Goal: Task Accomplishment & Management: Manage account settings

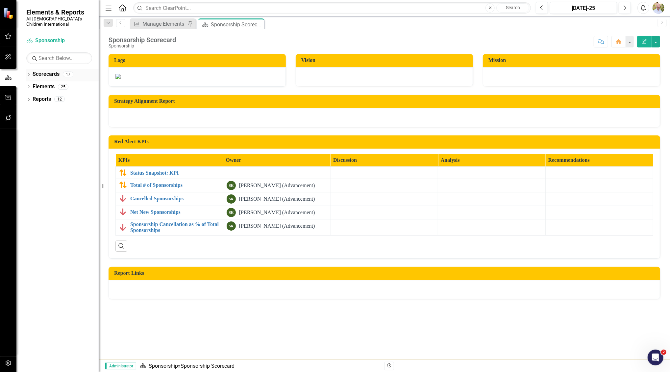
click at [28, 72] on div "Dropdown" at bounding box center [28, 75] width 5 height 6
click at [33, 85] on icon "Dropdown" at bounding box center [32, 87] width 5 height 4
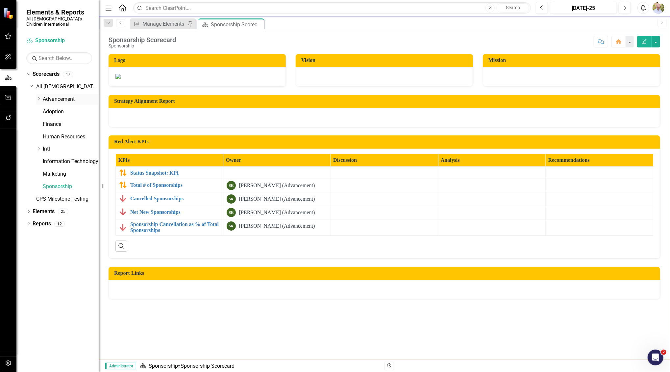
click at [51, 95] on link "Advancement" at bounding box center [71, 99] width 56 height 8
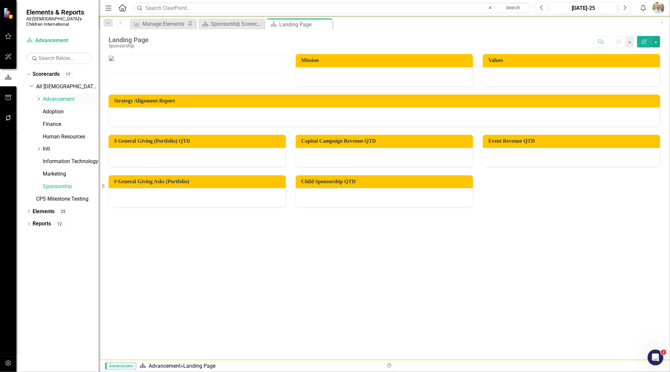
click at [41, 96] on div "Dropdown" at bounding box center [39, 99] width 7 height 6
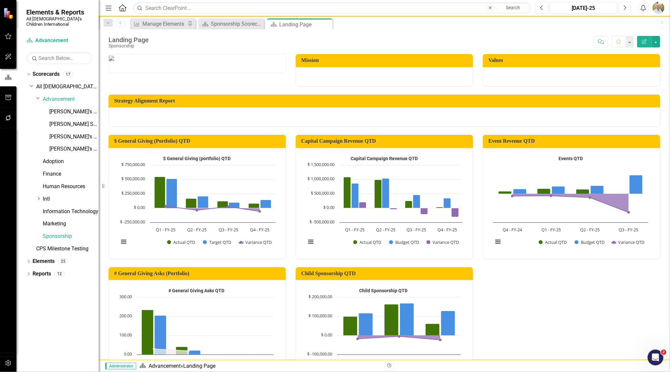
drag, startPoint x: 65, startPoint y: 106, endPoint x: 87, endPoint y: 102, distance: 22.4
click at [65, 108] on link "[PERSON_NAME]'s Scorecard" at bounding box center [73, 112] width 49 height 8
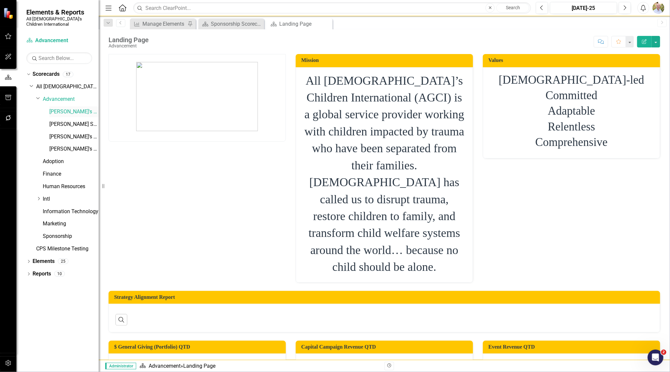
click at [66, 108] on link "[PERSON_NAME]'s Scorecard" at bounding box center [73, 112] width 49 height 8
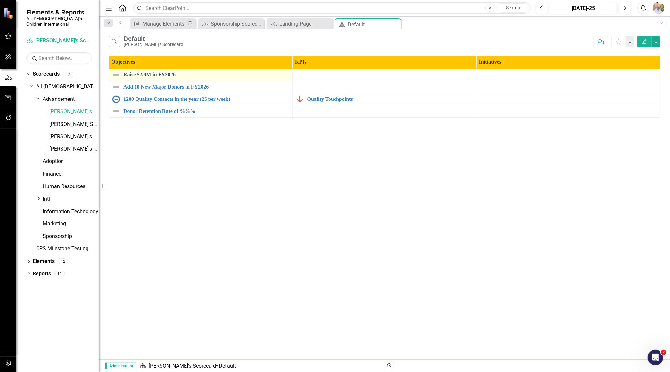
click at [165, 72] on link "Raise $2.8M in FY2026" at bounding box center [206, 75] width 166 height 6
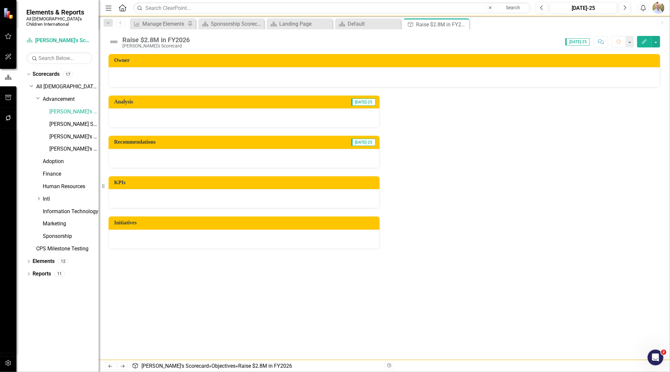
click at [646, 39] on icon "button" at bounding box center [644, 41] width 5 height 5
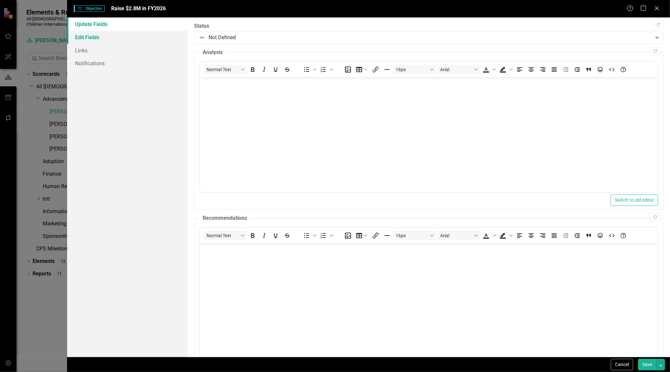
click at [96, 39] on link "Edit Fields" at bounding box center [127, 37] width 121 height 13
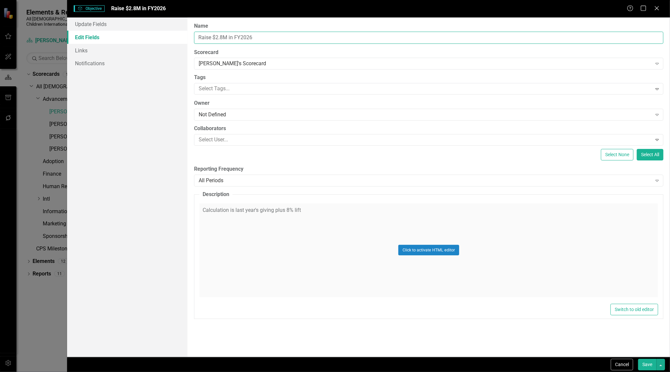
click at [222, 37] on input "Raise $2.8M in FY2026" at bounding box center [429, 38] width 470 height 12
type input "Raise $2.48 M in FY2026"
click at [647, 365] on button "Save" at bounding box center [647, 364] width 18 height 12
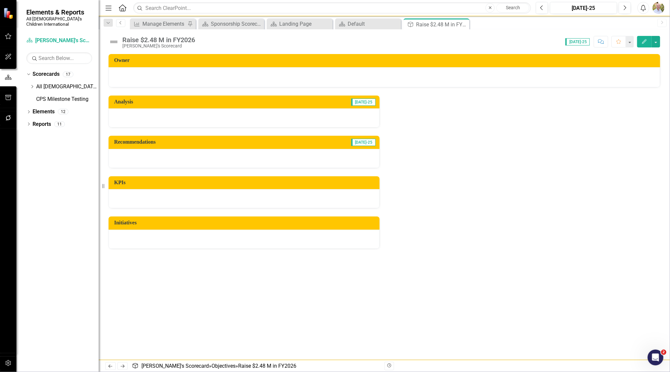
click at [120, 22] on icon "Previous" at bounding box center [120, 23] width 5 height 4
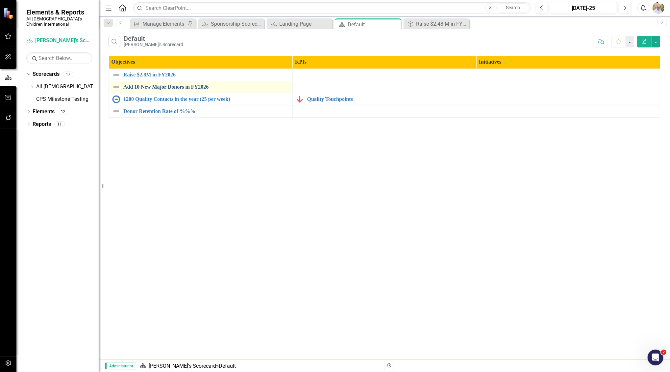
click at [157, 85] on link "Add 10 New Major Donors in FY2026" at bounding box center [206, 87] width 166 height 6
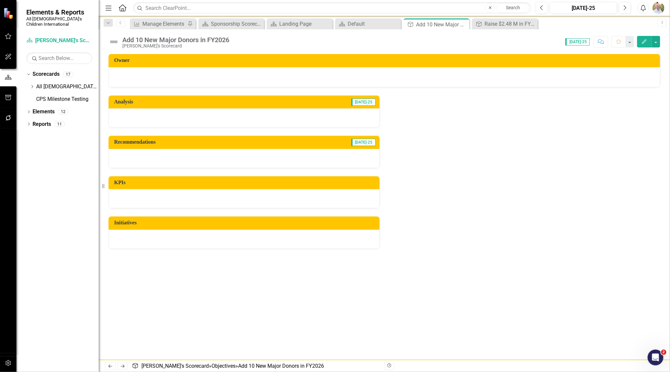
click at [646, 42] on icon "Edit" at bounding box center [645, 41] width 6 height 5
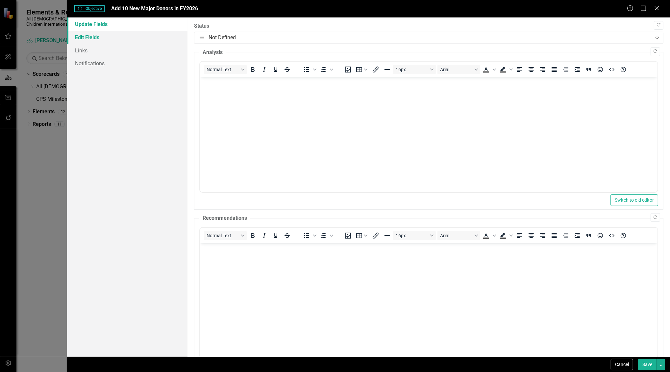
click at [121, 33] on link "Edit Fields" at bounding box center [127, 37] width 121 height 13
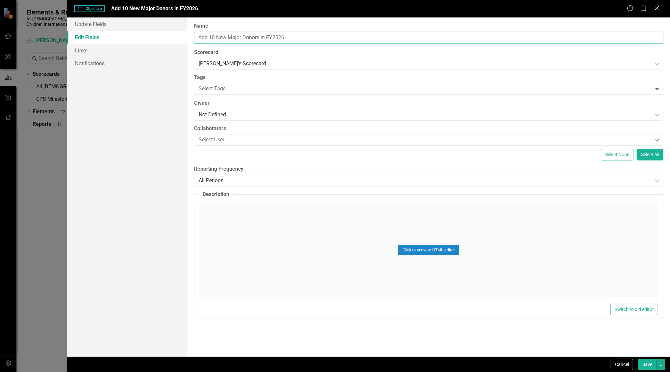
click at [214, 37] on input "Add 10 New Major Donors in FY2026" at bounding box center [429, 38] width 470 height 12
click at [258, 36] on input "Add 7 New Major Donors in FY2026" at bounding box center [429, 38] width 470 height 12
type input "Add 7 New Major Donors (10,000 or more) in FY2026"
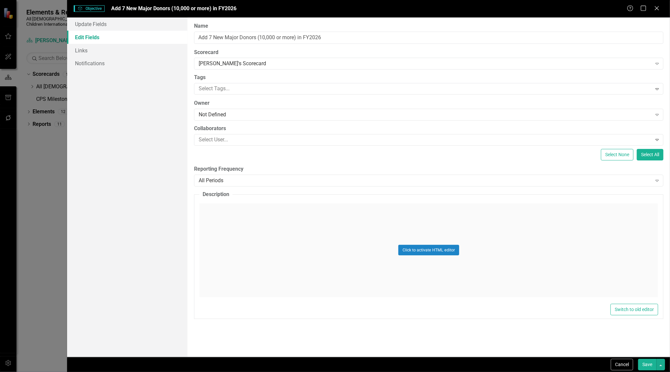
click at [650, 365] on button "Save" at bounding box center [647, 364] width 18 height 12
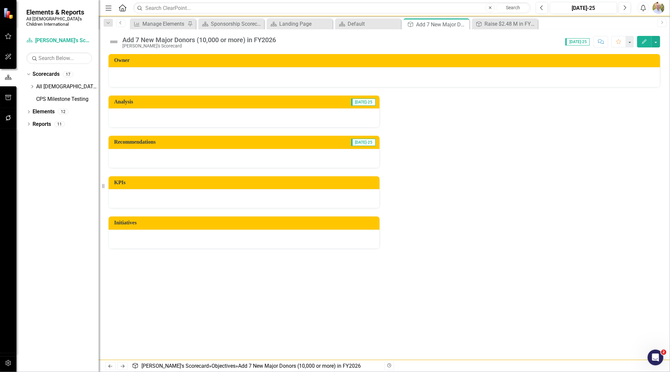
click at [122, 27] on link "Previous" at bounding box center [120, 23] width 9 height 8
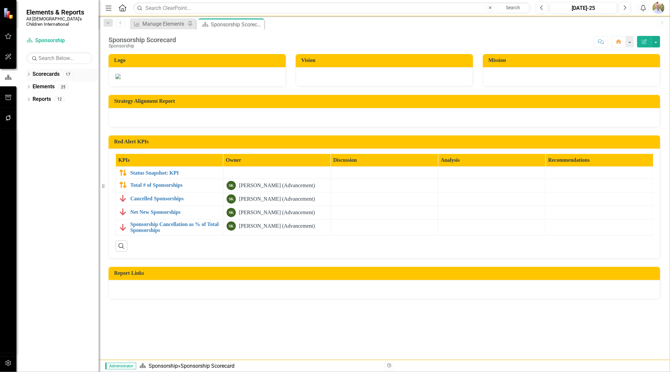
click at [37, 70] on link "Scorecards" at bounding box center [46, 74] width 27 height 8
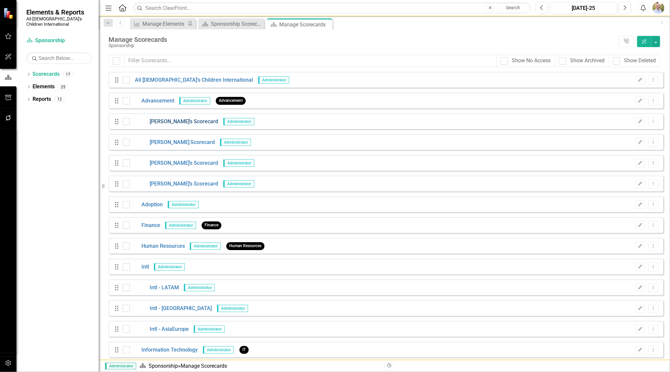
click at [158, 124] on link "[PERSON_NAME]'s Scorecard" at bounding box center [174, 122] width 89 height 8
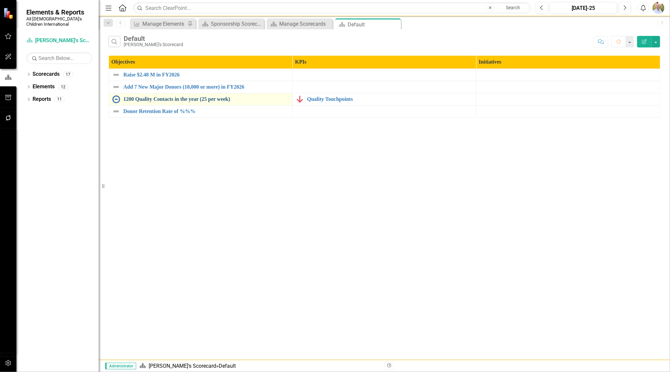
click at [166, 101] on link "1200 Quality Contacts in the year (25 per week)" at bounding box center [206, 99] width 166 height 6
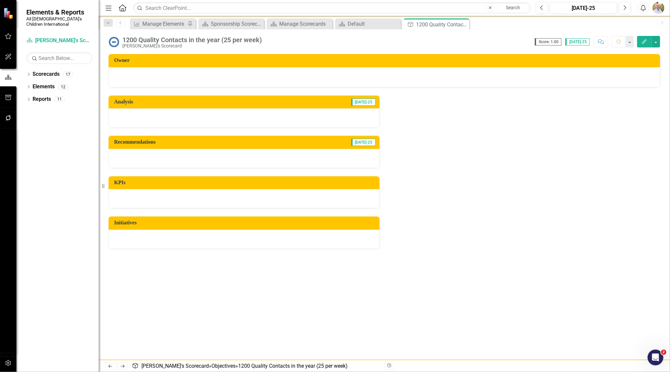
click at [643, 43] on icon "Edit" at bounding box center [645, 41] width 6 height 5
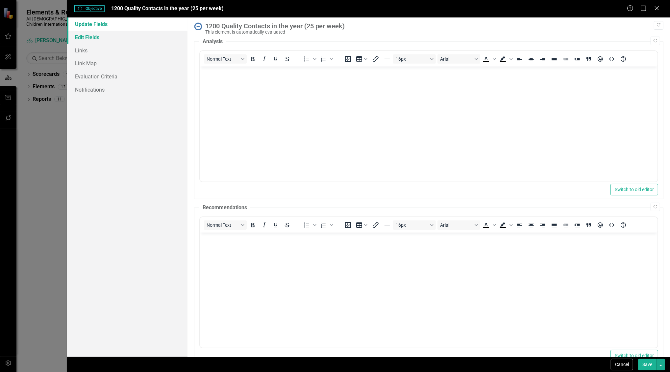
click at [98, 41] on link "Edit Fields" at bounding box center [127, 37] width 121 height 13
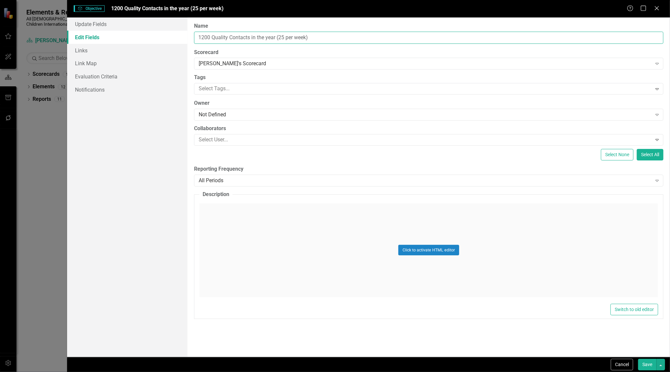
drag, startPoint x: 321, startPoint y: 37, endPoint x: 127, endPoint y: 33, distance: 194.5
click at [127, 33] on div "Update Fields Edit Fields Links Link Map Evaluation Criteria Notifications "Upd…" at bounding box center [368, 186] width 603 height 339
click at [127, 33] on link "Edit Fields" at bounding box center [127, 37] width 121 height 13
type input "Complete 144 Face to Face-to-Face Meetings in FY 26 (Face to Face + Virtual)"
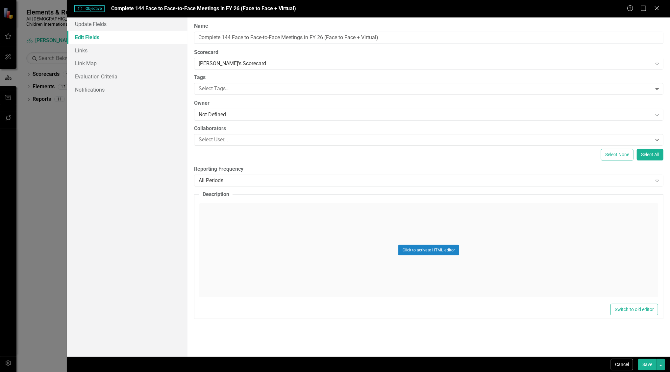
click at [647, 364] on button "Save" at bounding box center [647, 364] width 18 height 12
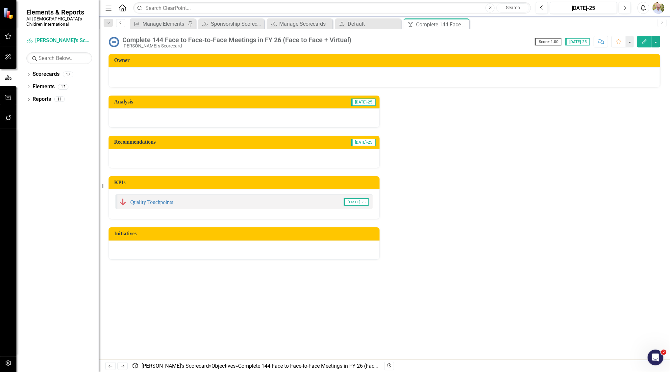
click at [123, 24] on icon "Previous" at bounding box center [120, 23] width 5 height 4
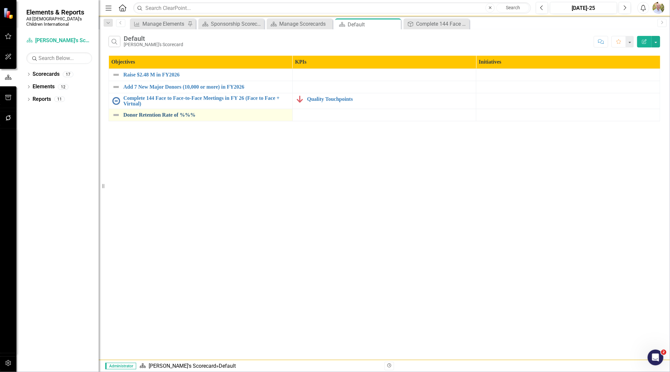
click at [174, 115] on link "Donor Retention Rate of %%%" at bounding box center [206, 115] width 166 height 6
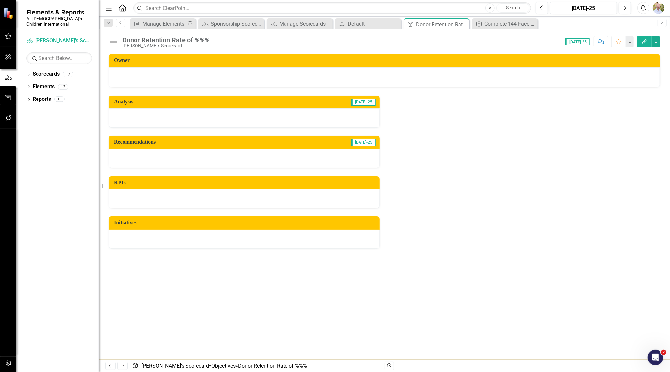
click at [646, 39] on icon "button" at bounding box center [644, 41] width 5 height 5
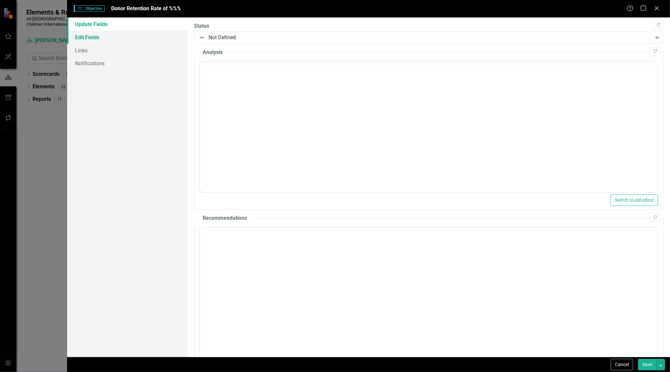
click at [103, 36] on link "Edit Fields" at bounding box center [127, 37] width 121 height 13
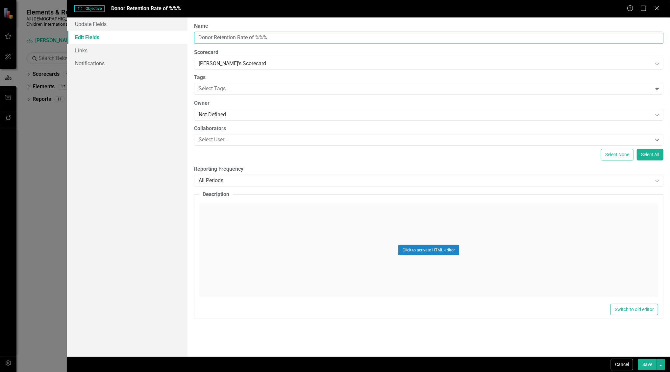
drag, startPoint x: 291, startPoint y: 39, endPoint x: 127, endPoint y: 35, distance: 163.6
click at [127, 35] on div "Update Fields Edit Fields Links Notifications "Update" fields in ClearPoint are…" at bounding box center [368, 186] width 603 height 339
type input "Complete 60 Asks in FY 2026"
click at [644, 363] on button "Save" at bounding box center [647, 364] width 18 height 12
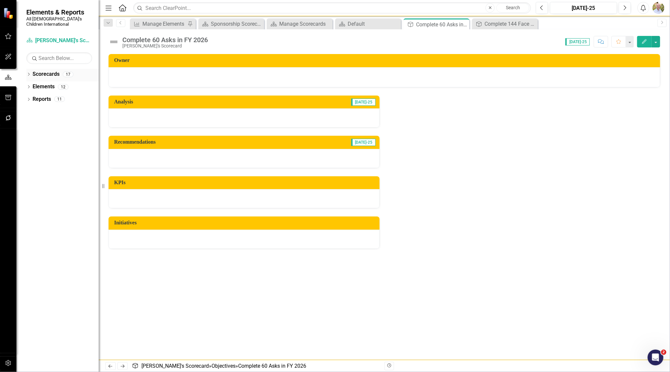
click at [47, 71] on link "Scorecards" at bounding box center [46, 74] width 27 height 8
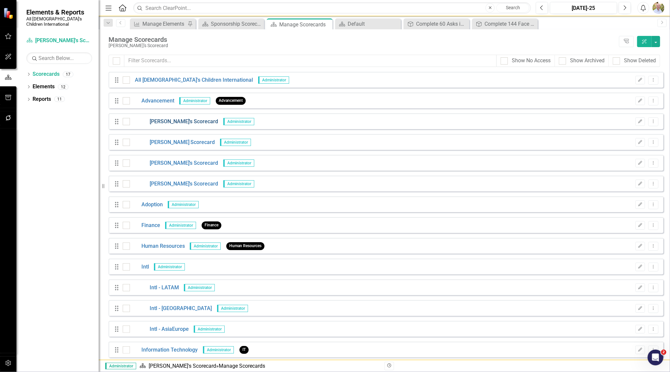
click at [171, 124] on link "[PERSON_NAME]'s Scorecard" at bounding box center [174, 122] width 89 height 8
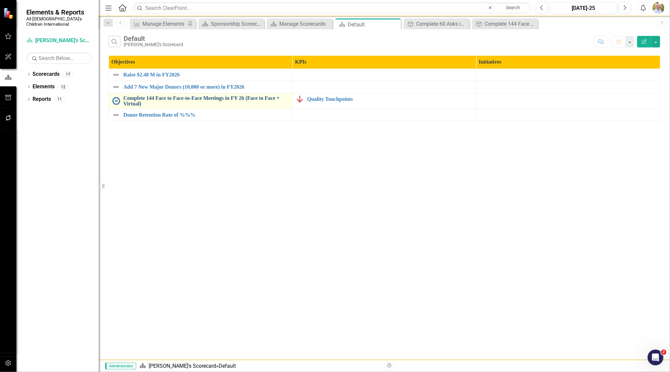
click at [215, 98] on link "Complete 144 Face to Face-to-Face Meetings in FY 26 (Face to Face + Virtual)" at bounding box center [206, 101] width 166 height 12
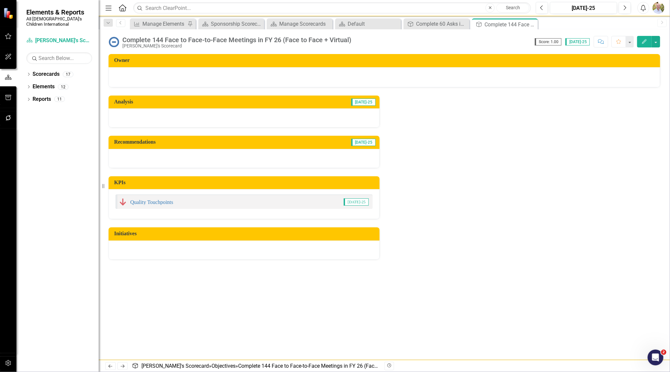
drag, startPoint x: 308, startPoint y: 202, endPoint x: 279, endPoint y: 197, distance: 28.7
click at [279, 197] on div "Quality Touchpoints Jul-25" at bounding box center [244, 201] width 257 height 14
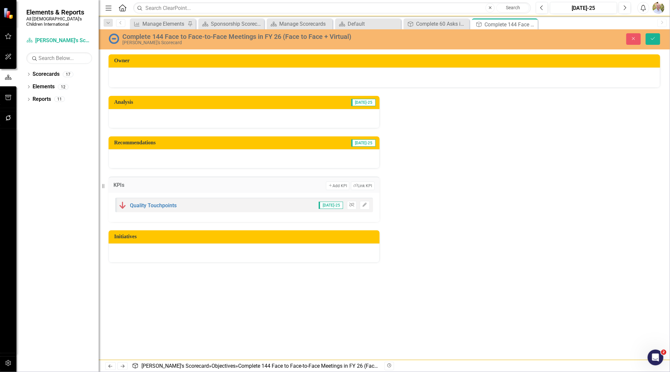
click at [353, 204] on icon "Unlink" at bounding box center [352, 205] width 5 height 4
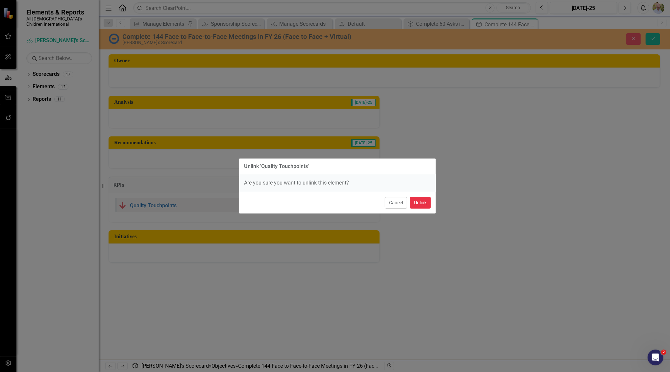
click at [425, 201] on button "Unlink" at bounding box center [420, 203] width 21 height 12
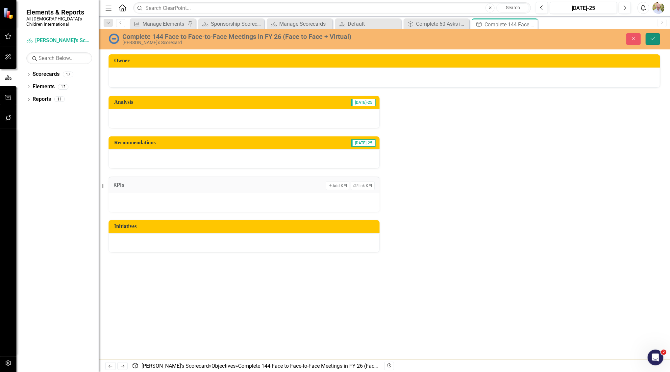
click at [653, 40] on icon "Save" at bounding box center [653, 38] width 6 height 5
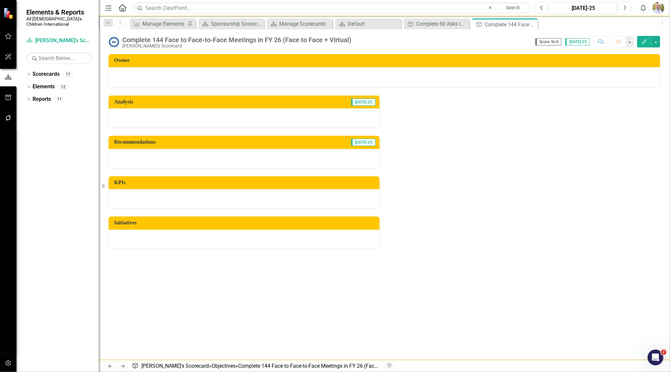
click at [423, 113] on div "Analysis Jul-25 Recommendations Jul-25 KPIs Initiatives" at bounding box center [385, 167] width 562 height 161
click at [122, 21] on icon "Previous" at bounding box center [120, 23] width 5 height 4
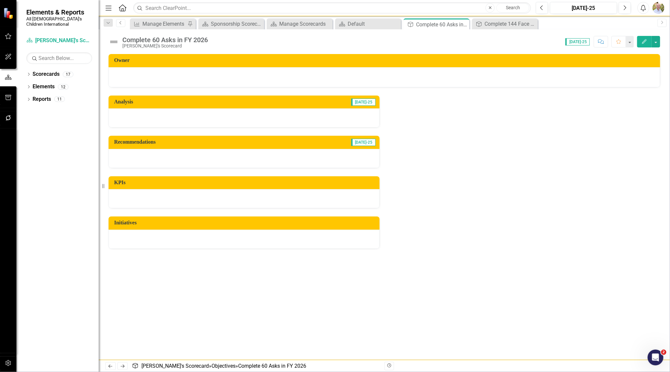
click at [118, 20] on link "Previous" at bounding box center [120, 23] width 9 height 8
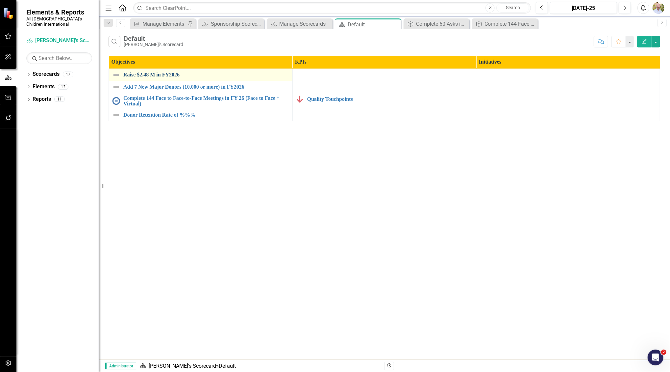
click at [153, 72] on link "Raise $2.48 M in FY2026" at bounding box center [206, 75] width 166 height 6
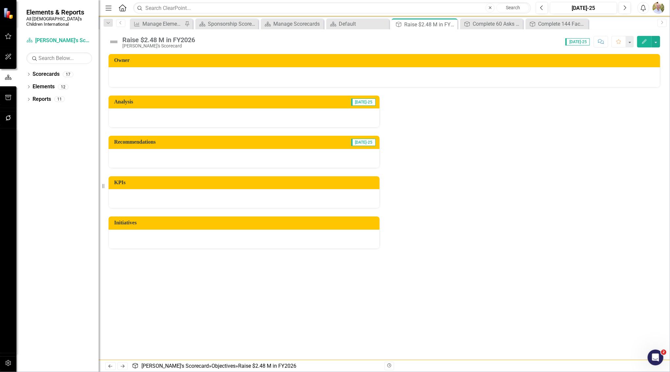
click at [185, 154] on div at bounding box center [244, 158] width 271 height 19
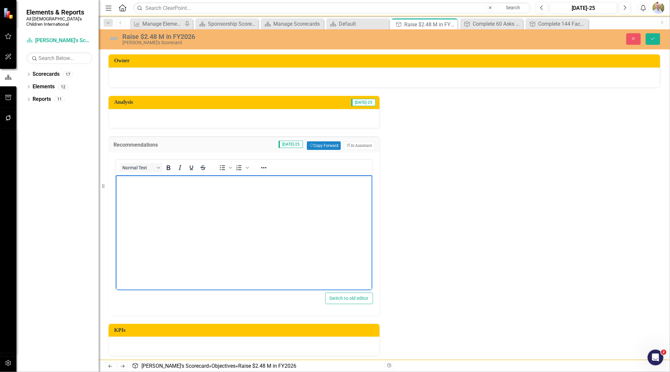
click at [166, 220] on body "Rich Text Area. Press ALT-0 for help." at bounding box center [244, 224] width 257 height 99
click at [119, 180] on p "Capital Campaign - 1.2" at bounding box center [243, 180] width 253 height 8
click at [116, 179] on body "Capital Campaign - 1.2 Low - 900 Event - 380" at bounding box center [244, 224] width 257 height 99
click at [132, 195] on p "Rich Text Area. Press ALT-0 for help." at bounding box center [243, 194] width 253 height 8
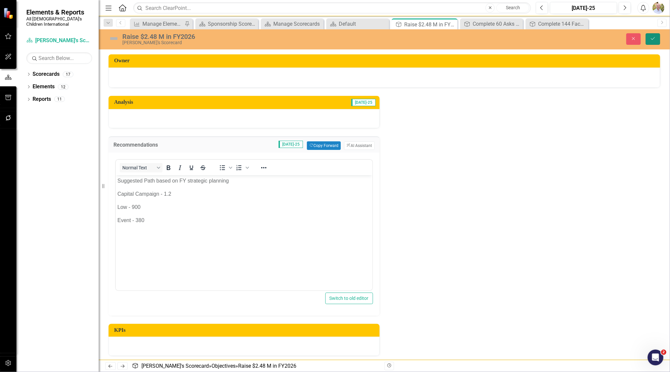
click at [648, 44] on button "Save" at bounding box center [653, 39] width 14 height 12
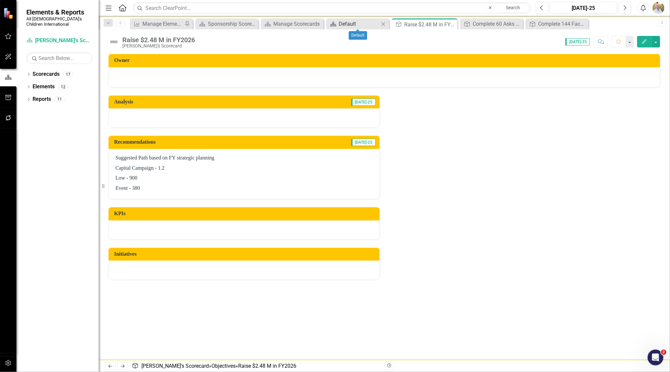
click at [342, 22] on div "Default" at bounding box center [359, 24] width 40 height 8
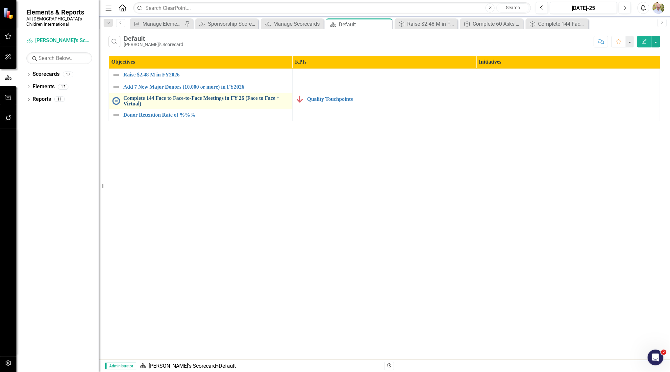
click at [217, 98] on link "Complete 144 Face to Face-to-Face Meetings in FY 26 (Face to Face + Virtual)" at bounding box center [206, 101] width 166 height 12
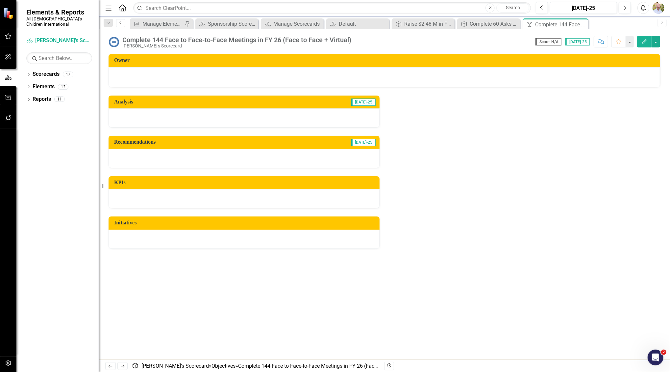
click at [120, 21] on icon "Previous" at bounding box center [120, 23] width 5 height 4
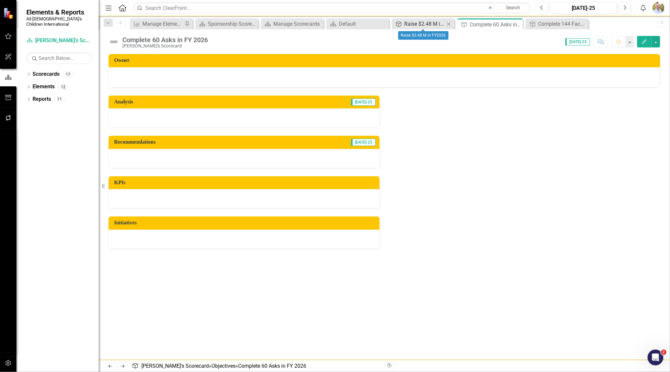
click at [432, 23] on div "Raise $2.48 M in FY2026" at bounding box center [424, 24] width 40 height 8
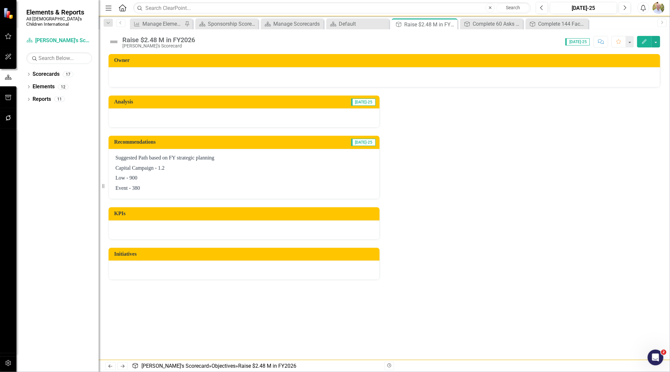
click at [533, 179] on div "Analysis Jul-25 Recommendations Jul-25 Suggested Path based on FY strategic pla…" at bounding box center [385, 183] width 562 height 193
click at [119, 30] on div "Raise $2.48 M in FY2026 Brad's Scorecard Score: N/A Jul-25 Completed Comment Fa…" at bounding box center [385, 39] width 572 height 20
click at [120, 25] on link "Previous" at bounding box center [120, 23] width 9 height 8
